Goal: Find specific page/section: Find specific page/section

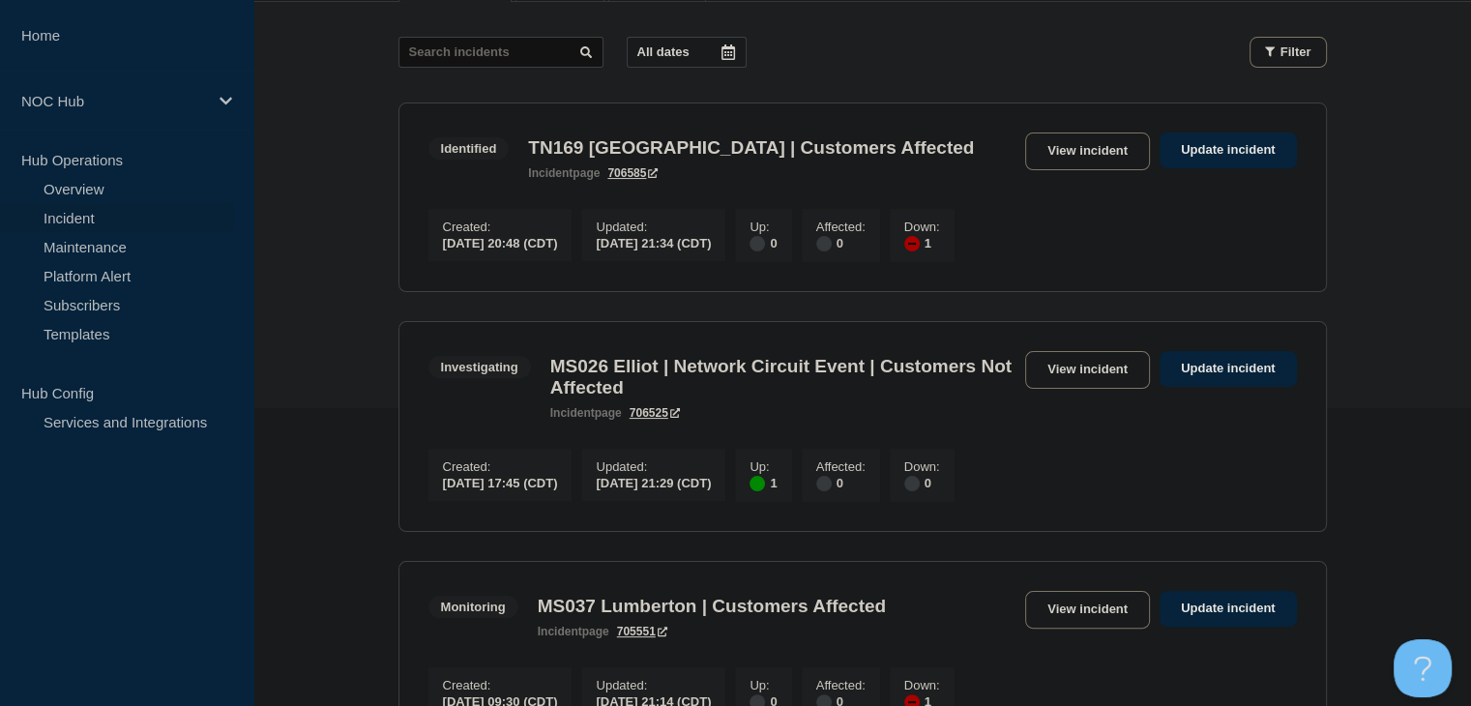
scroll to position [193, 0]
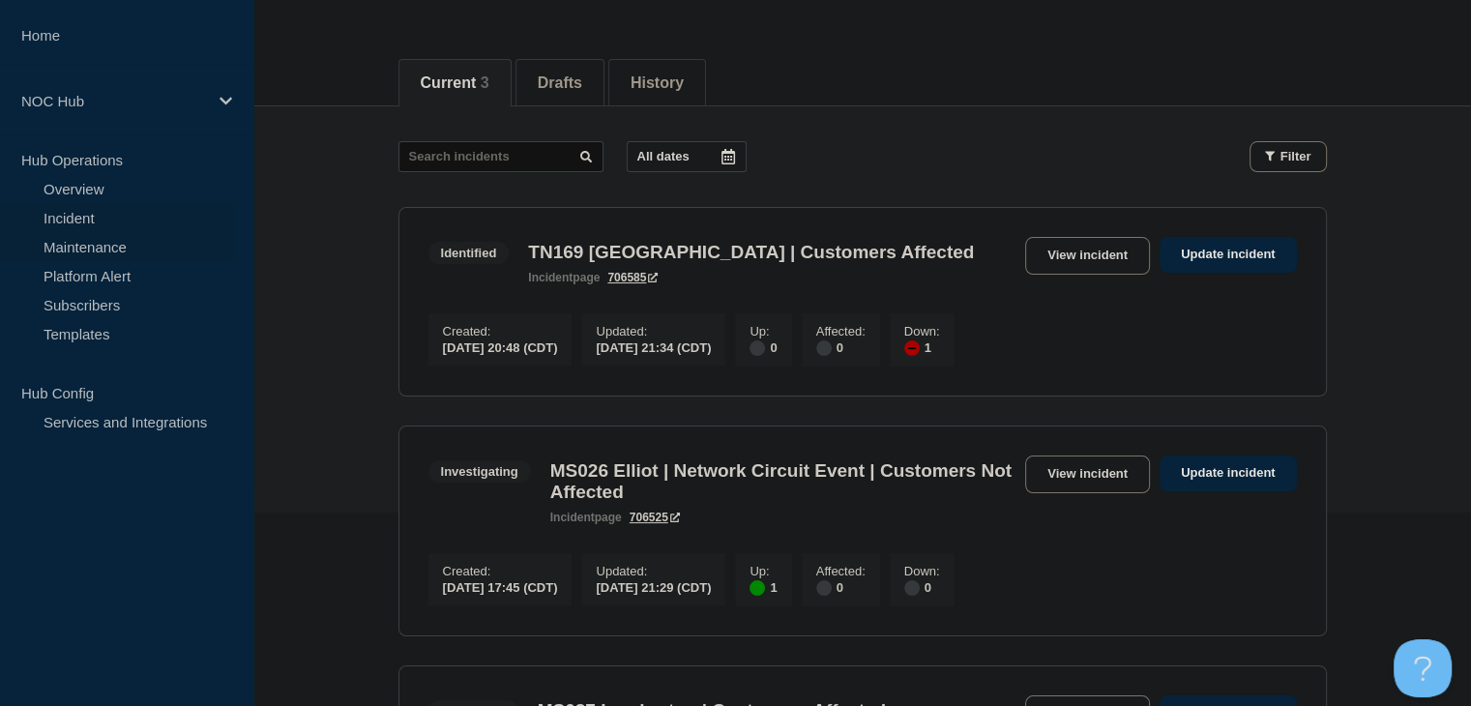
click at [120, 248] on link "Maintenance" at bounding box center [117, 246] width 234 height 29
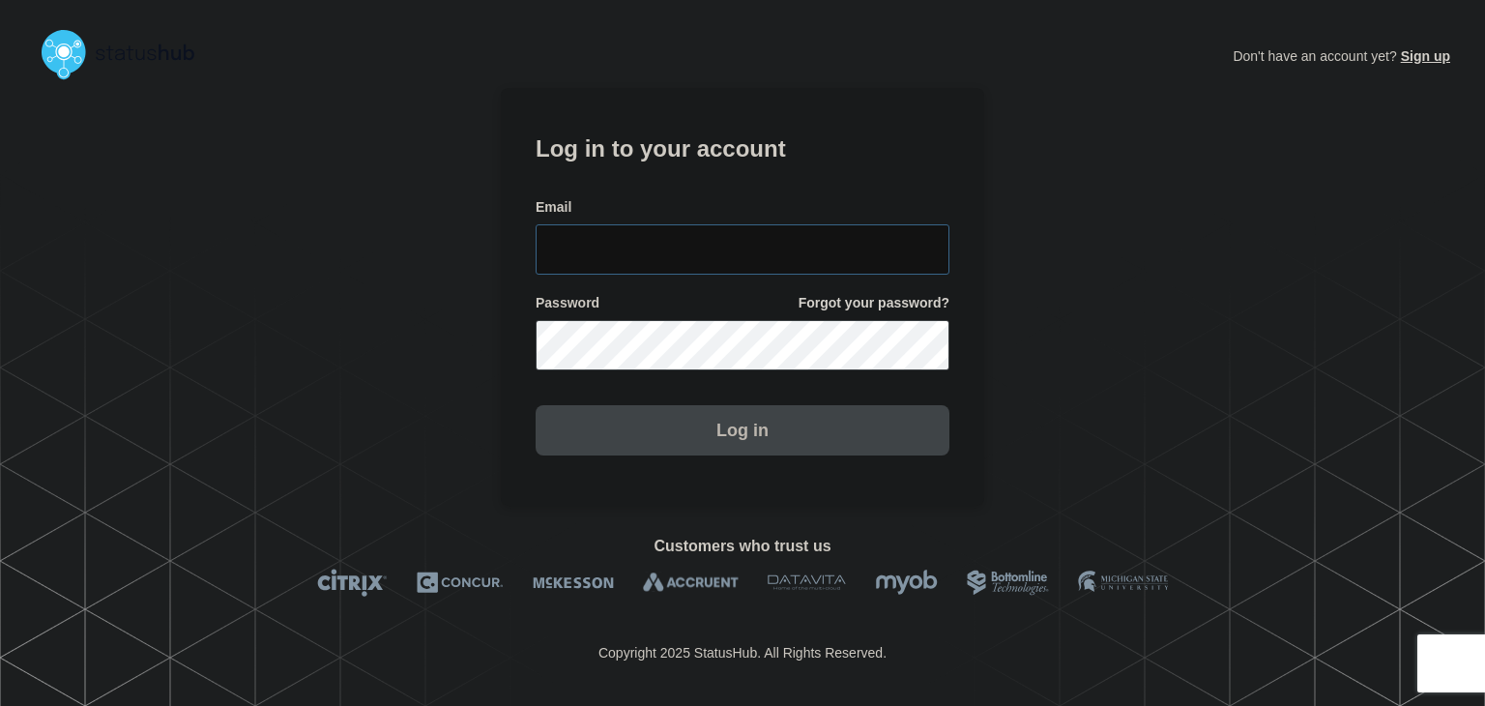
type input "[PERSON_NAME][EMAIL_ADDRESS][PERSON_NAME][DOMAIN_NAME]"
click at [754, 440] on button "Log in" at bounding box center [743, 430] width 414 height 50
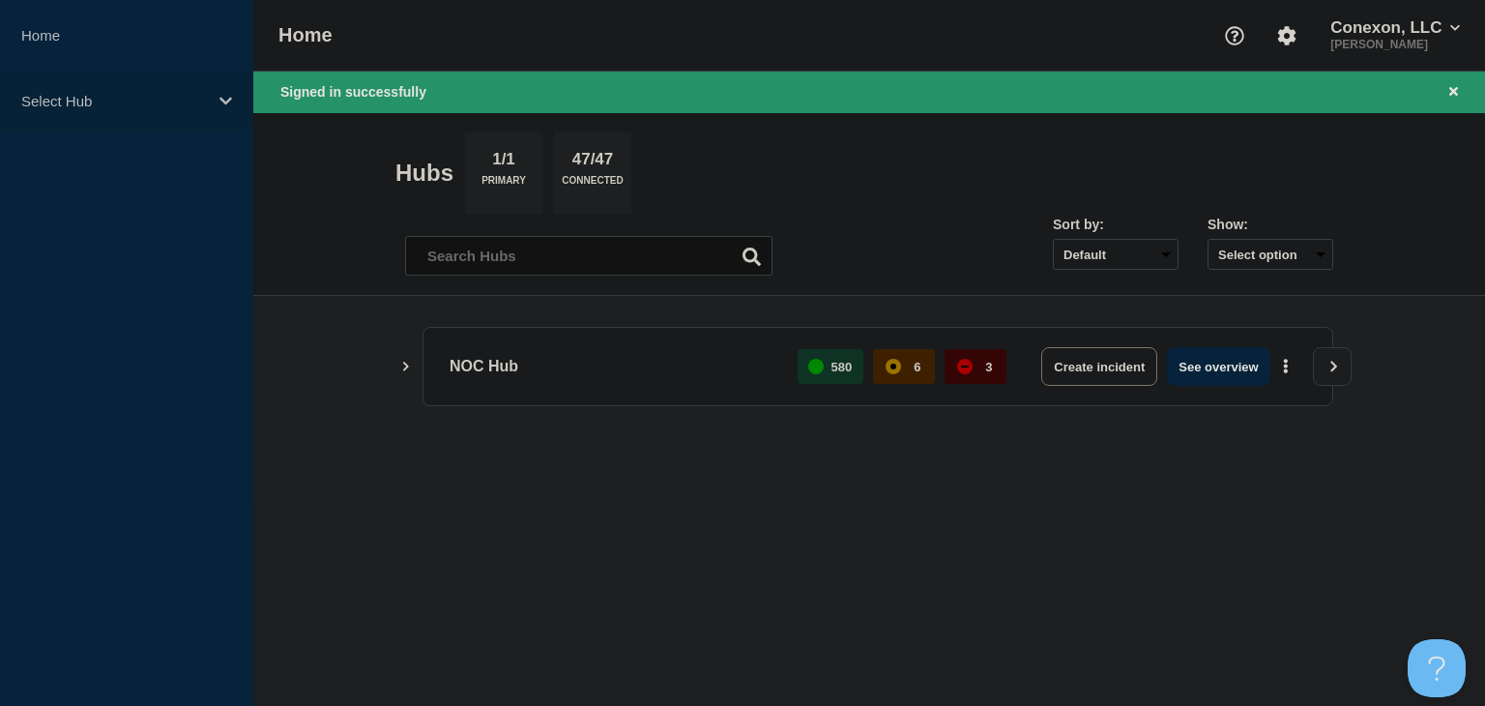
click at [163, 94] on p "Select Hub" at bounding box center [114, 101] width 186 height 16
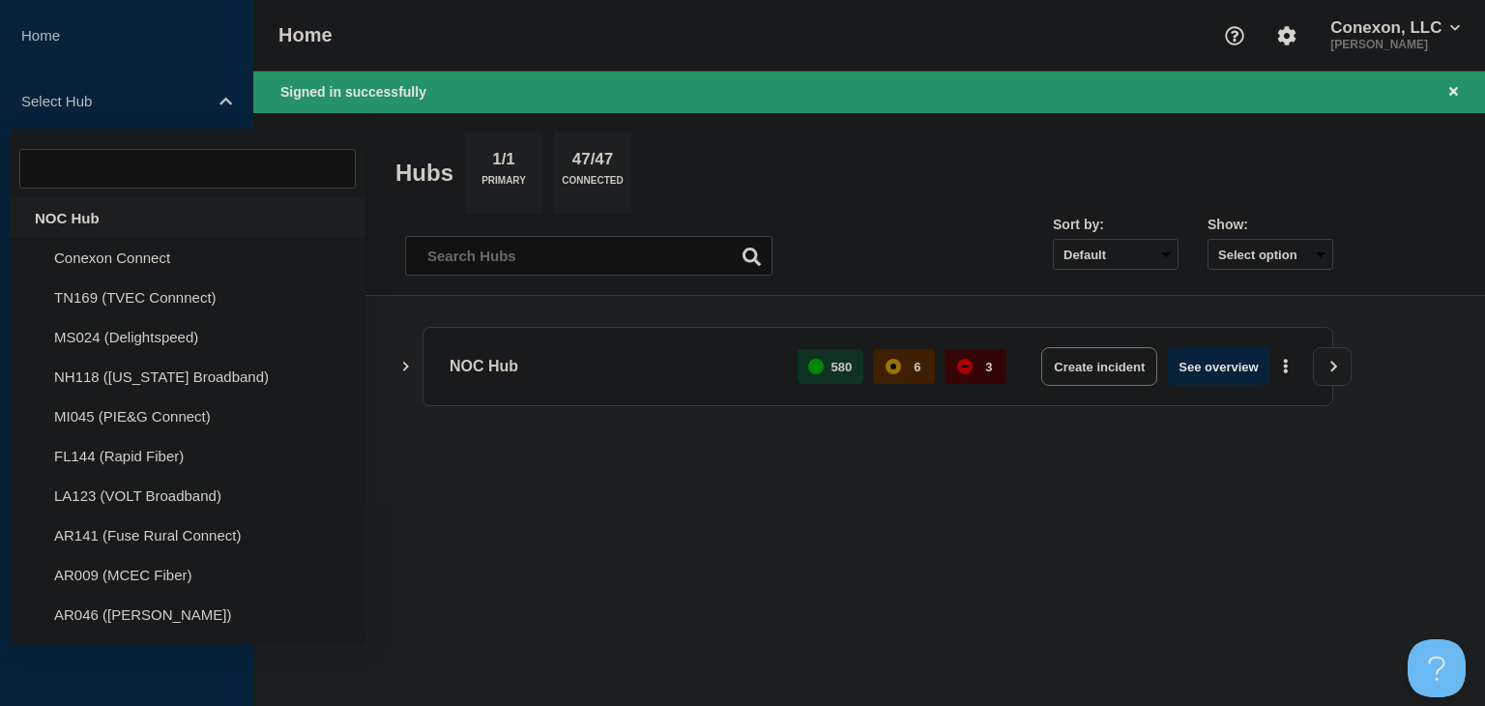
click at [84, 214] on div "NOC Hub" at bounding box center [188, 218] width 356 height 40
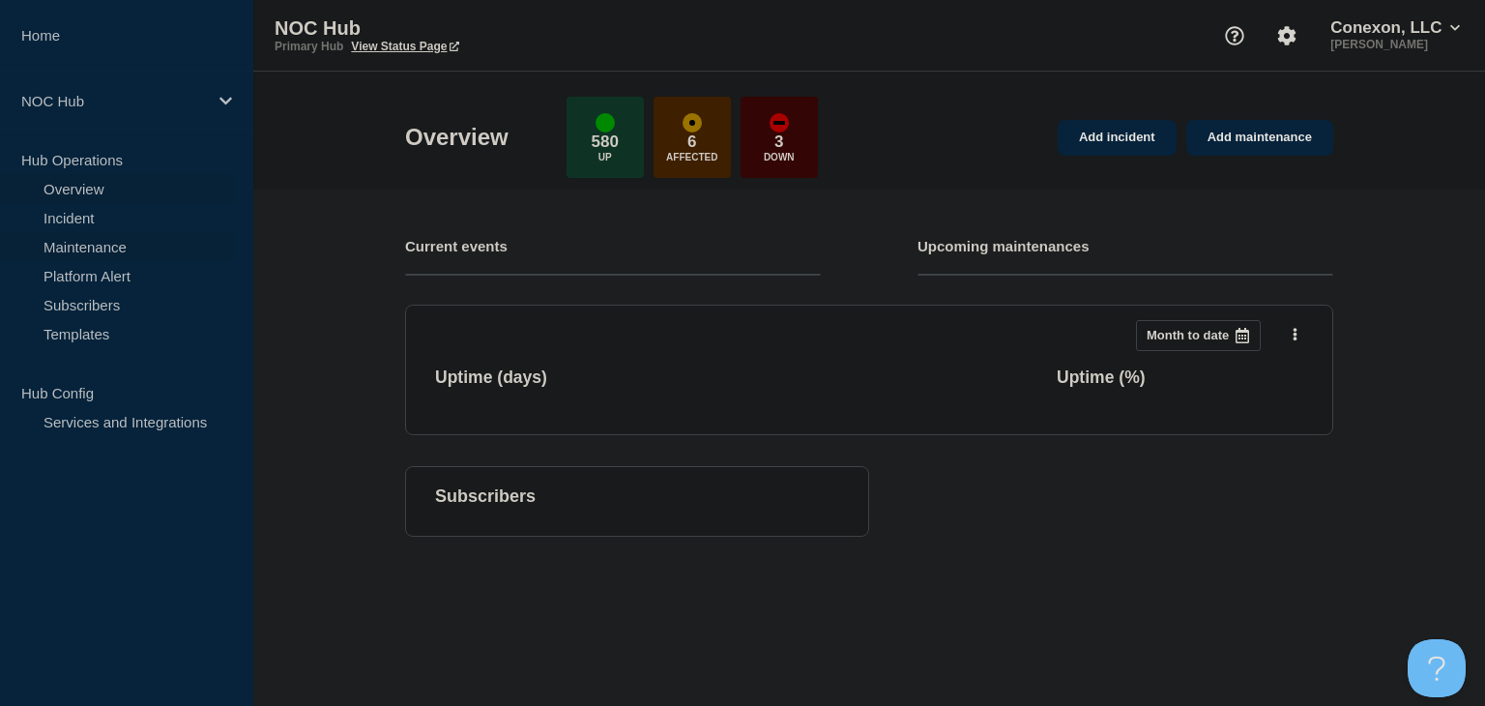
click at [93, 250] on link "Maintenance" at bounding box center [117, 246] width 234 height 29
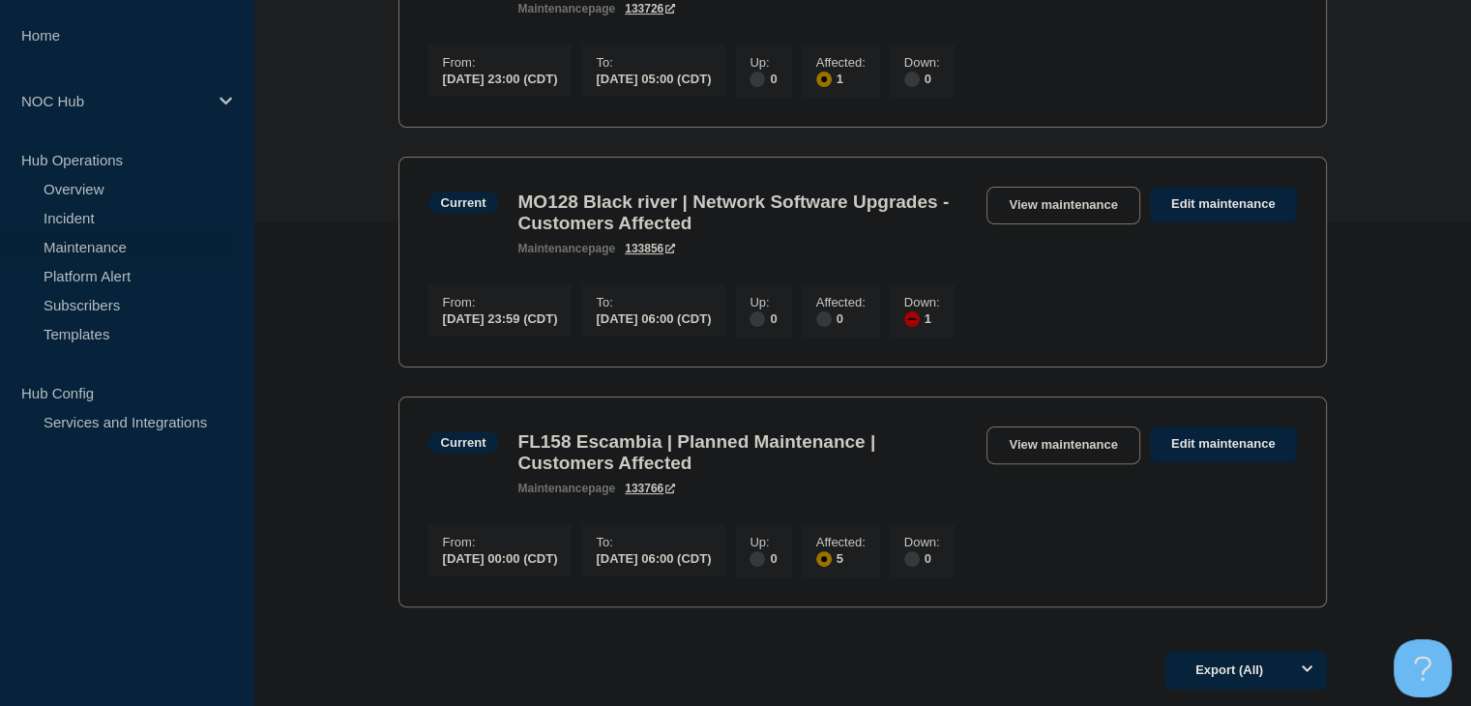
scroll to position [580, 0]
